Goal: Check status: Check status

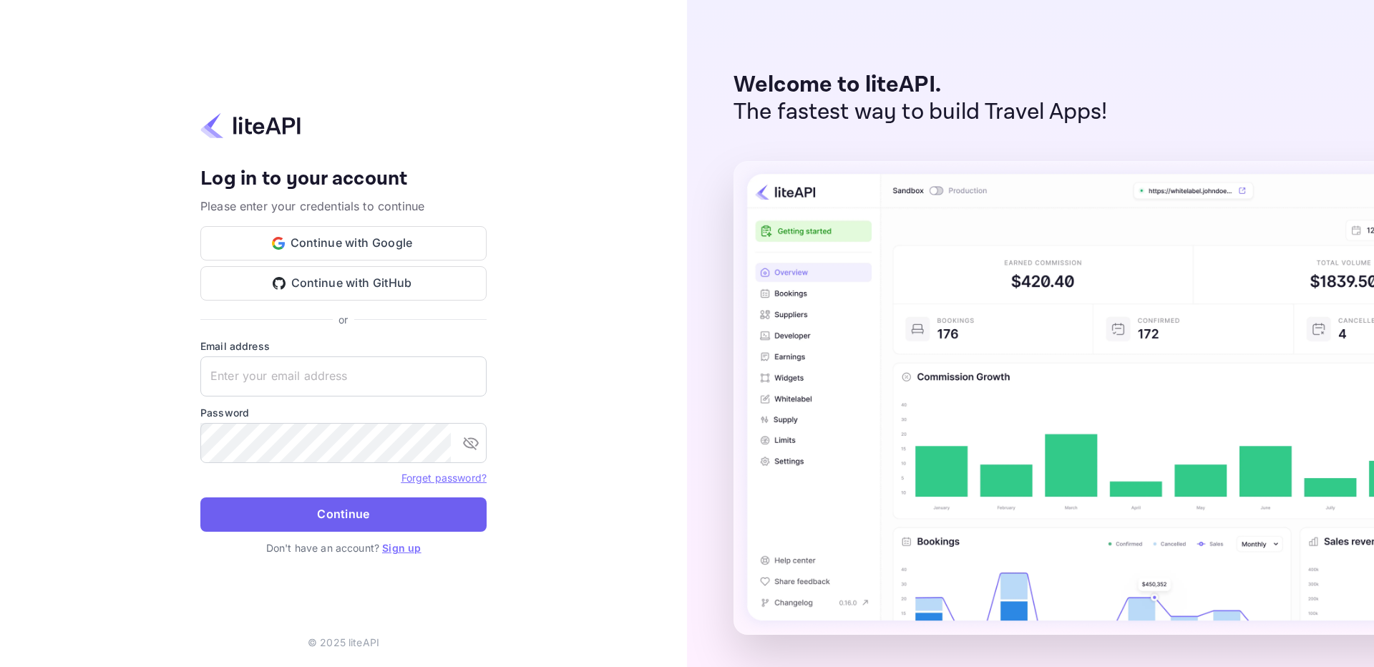
type input "[EMAIL_ADDRESS][DOMAIN_NAME]"
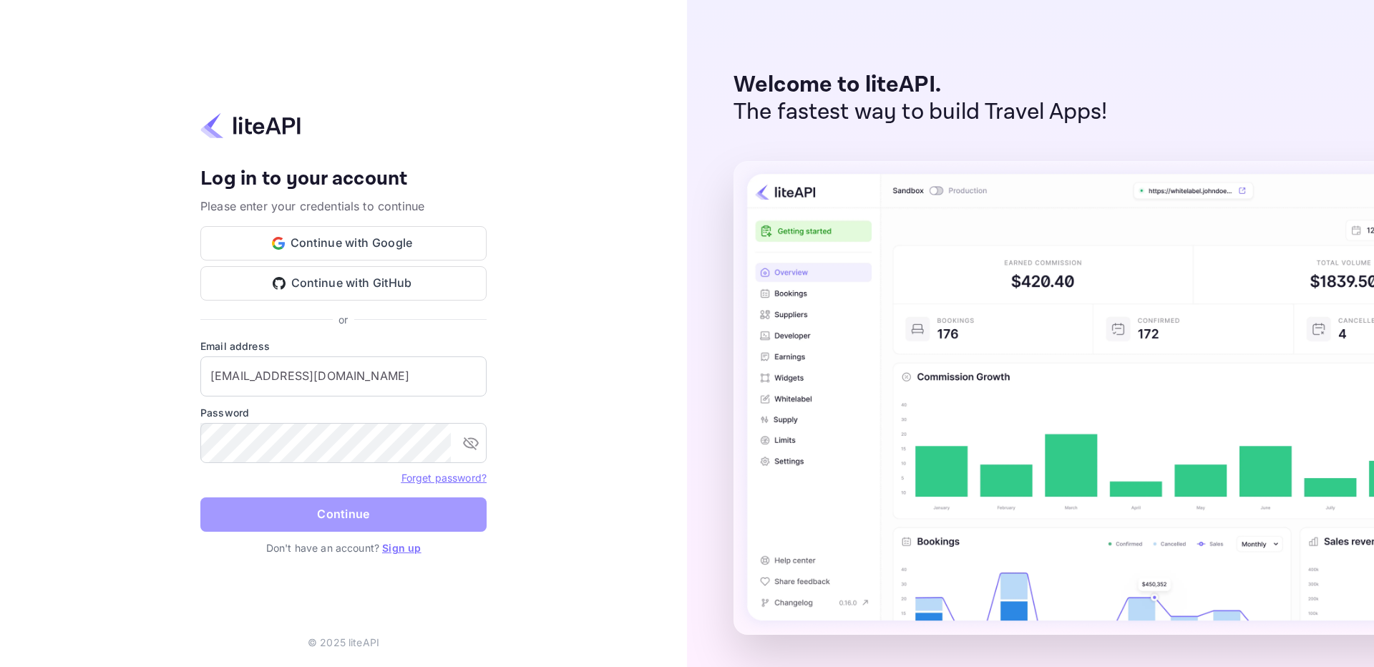
click at [386, 501] on button "Continue" at bounding box center [343, 515] width 286 height 34
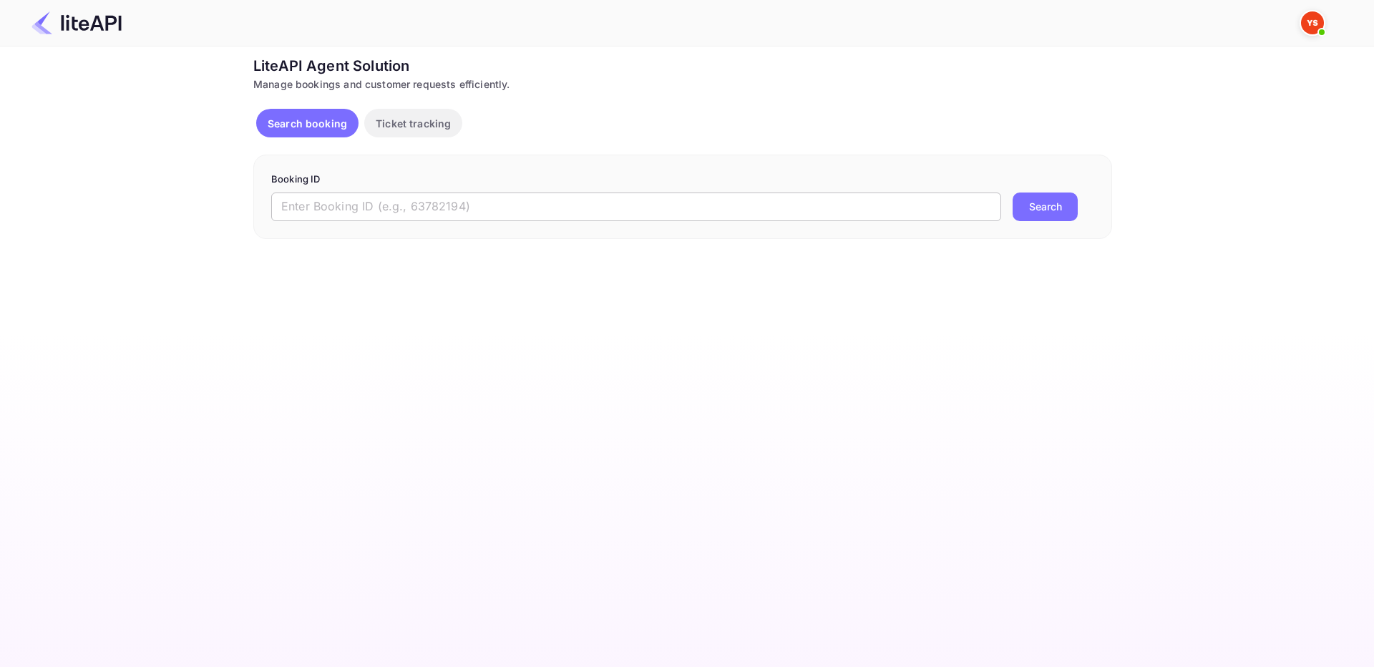
click at [495, 217] on input "text" at bounding box center [636, 207] width 730 height 29
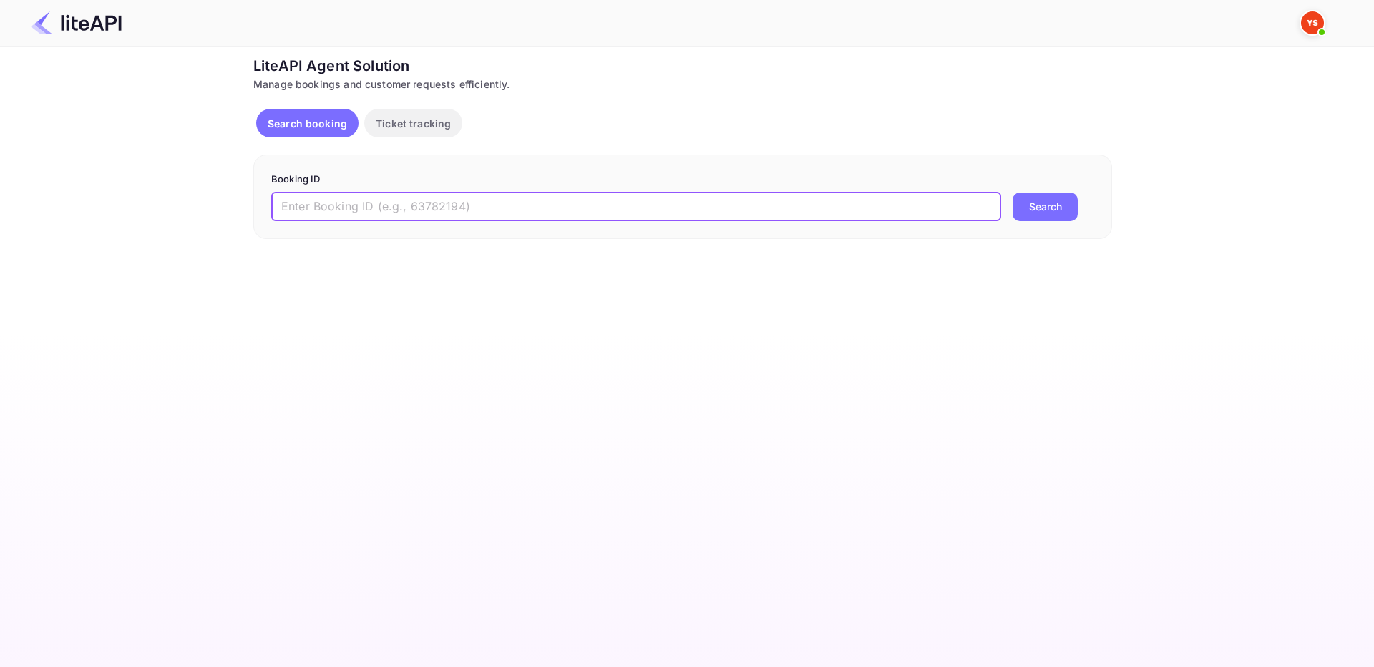
paste input "8867536"
type input "8867536"
click at [1031, 209] on button "Search" at bounding box center [1045, 207] width 65 height 29
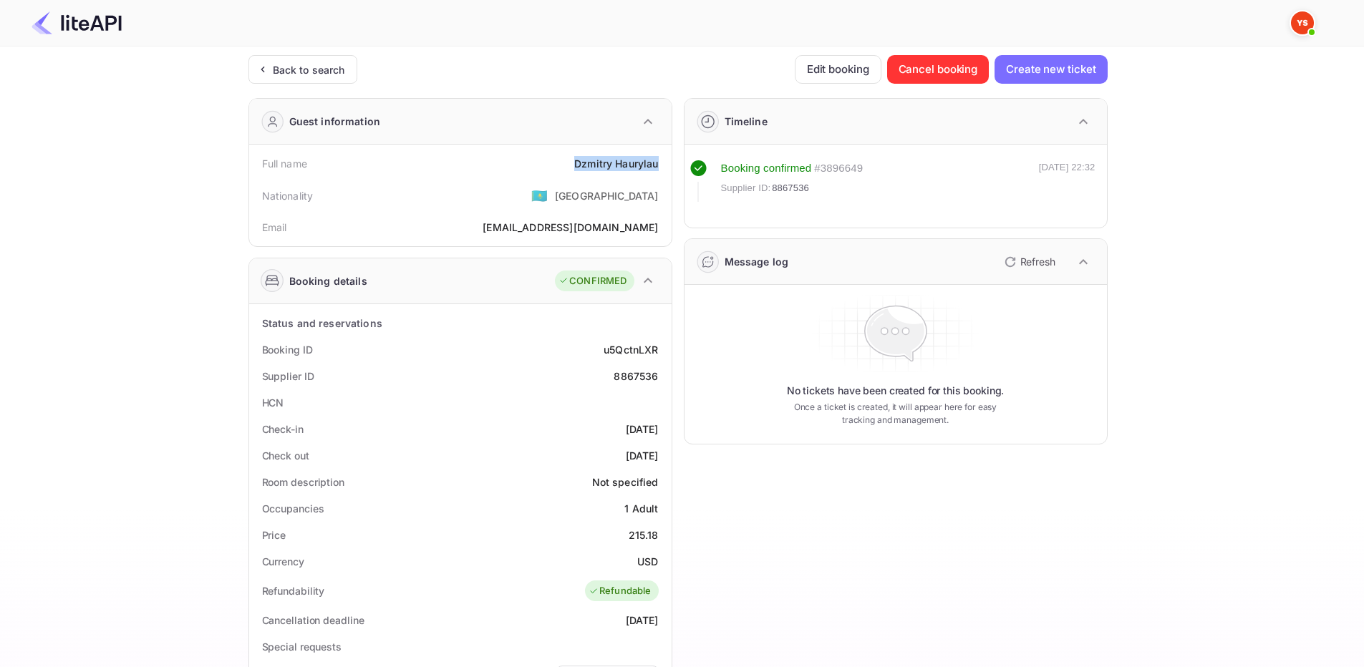
drag, startPoint x: 568, startPoint y: 162, endPoint x: 663, endPoint y: 167, distance: 95.3
click at [663, 167] on div "Full name [PERSON_NAME]" at bounding box center [460, 163] width 411 height 26
copy div "[PERSON_NAME]"
drag, startPoint x: 634, startPoint y: 535, endPoint x: 652, endPoint y: 535, distance: 17.9
click at [652, 535] on div "215.18" at bounding box center [644, 535] width 30 height 15
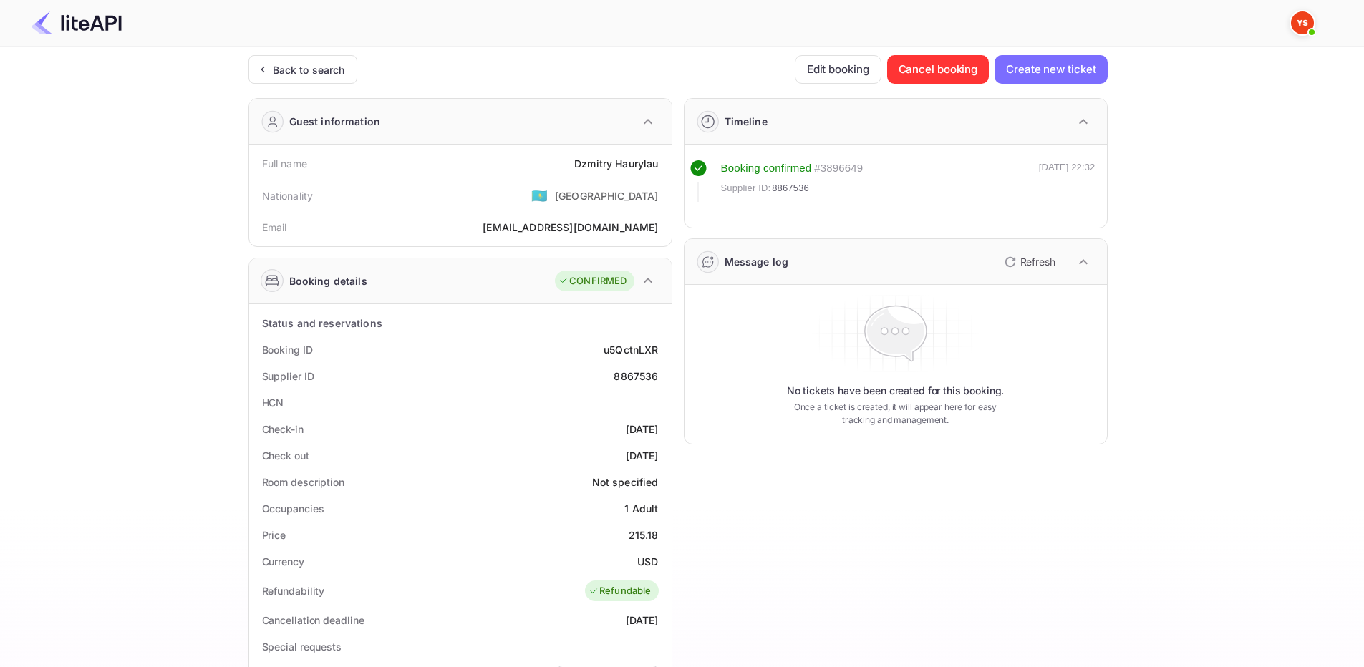
click at [621, 540] on div "Price 215.18" at bounding box center [460, 535] width 411 height 26
drag, startPoint x: 629, startPoint y: 536, endPoint x: 662, endPoint y: 535, distance: 33.0
click at [662, 535] on div "Price 215.18" at bounding box center [460, 535] width 411 height 26
copy div "215.18"
click at [326, 81] on div "Back to search" at bounding box center [302, 69] width 109 height 29
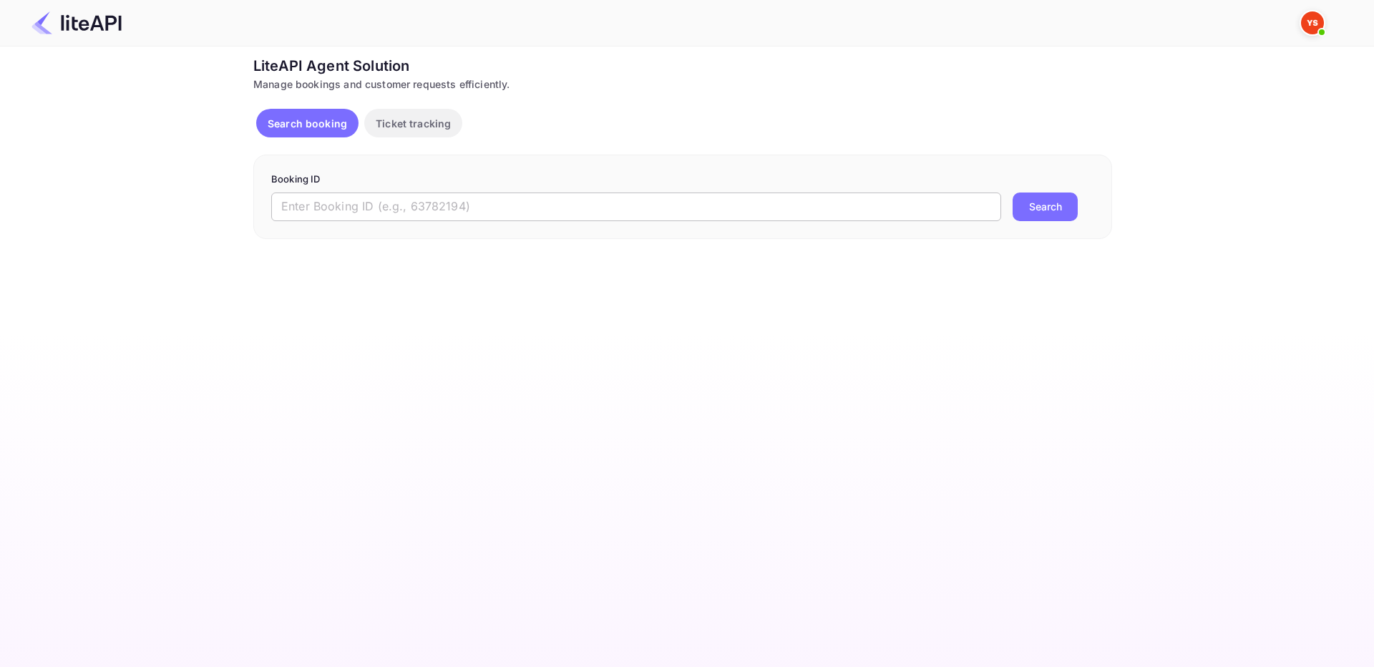
click at [520, 208] on input "text" at bounding box center [636, 207] width 730 height 29
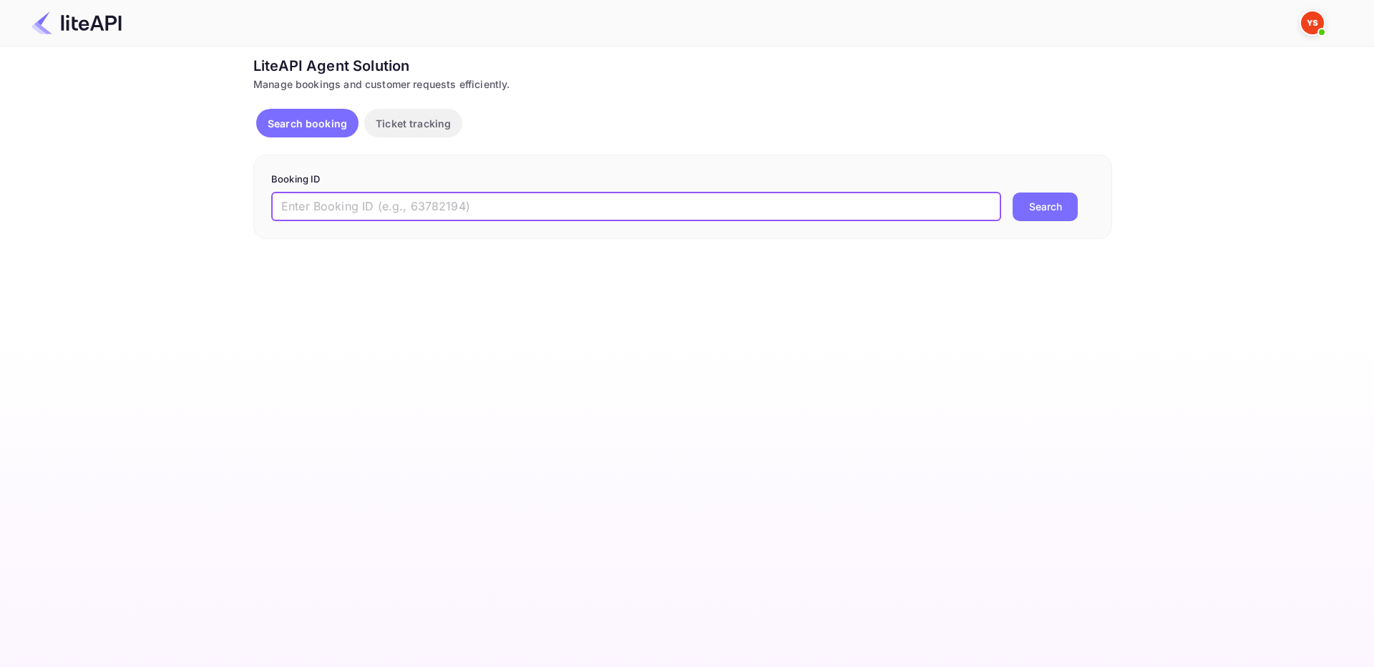
paste input "9056454"
type input "9056454"
click at [1034, 214] on button "Search" at bounding box center [1045, 207] width 65 height 29
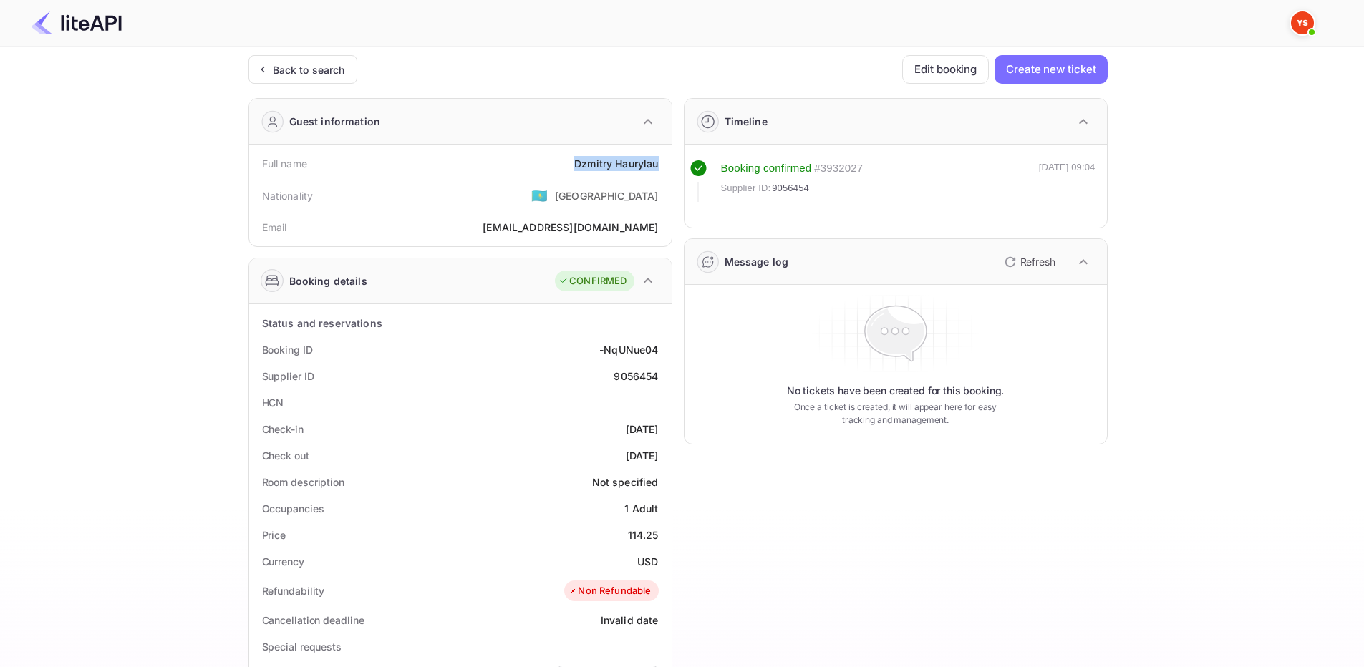
drag, startPoint x: 566, startPoint y: 165, endPoint x: 670, endPoint y: 165, distance: 103.8
click at [670, 165] on div "Full name [PERSON_NAME] Nationality 🇰🇿 [DEMOGRAPHIC_DATA] Email [EMAIL_ADDRESS]…" at bounding box center [460, 196] width 422 height 102
copy div "[PERSON_NAME]"
drag, startPoint x: 627, startPoint y: 534, endPoint x: 662, endPoint y: 535, distance: 35.1
click at [662, 535] on div "Price 114.25" at bounding box center [460, 535] width 411 height 26
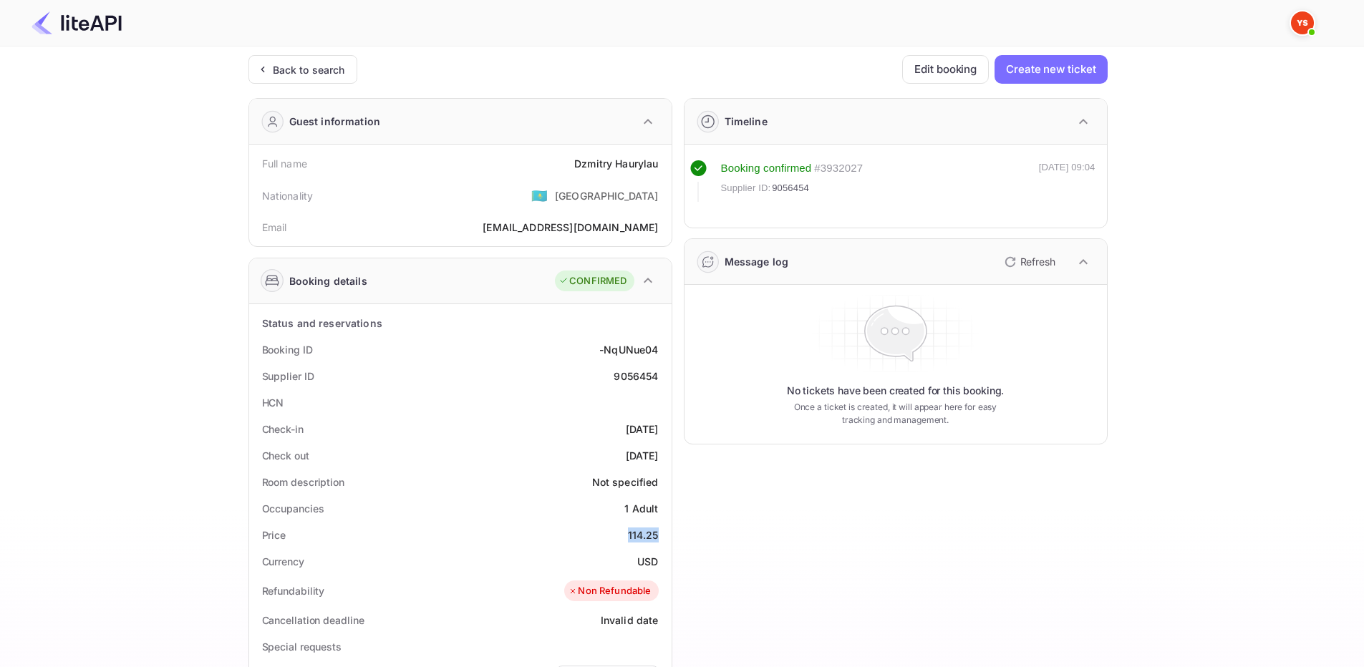
copy div "114.25"
